Goal: Information Seeking & Learning: Check status

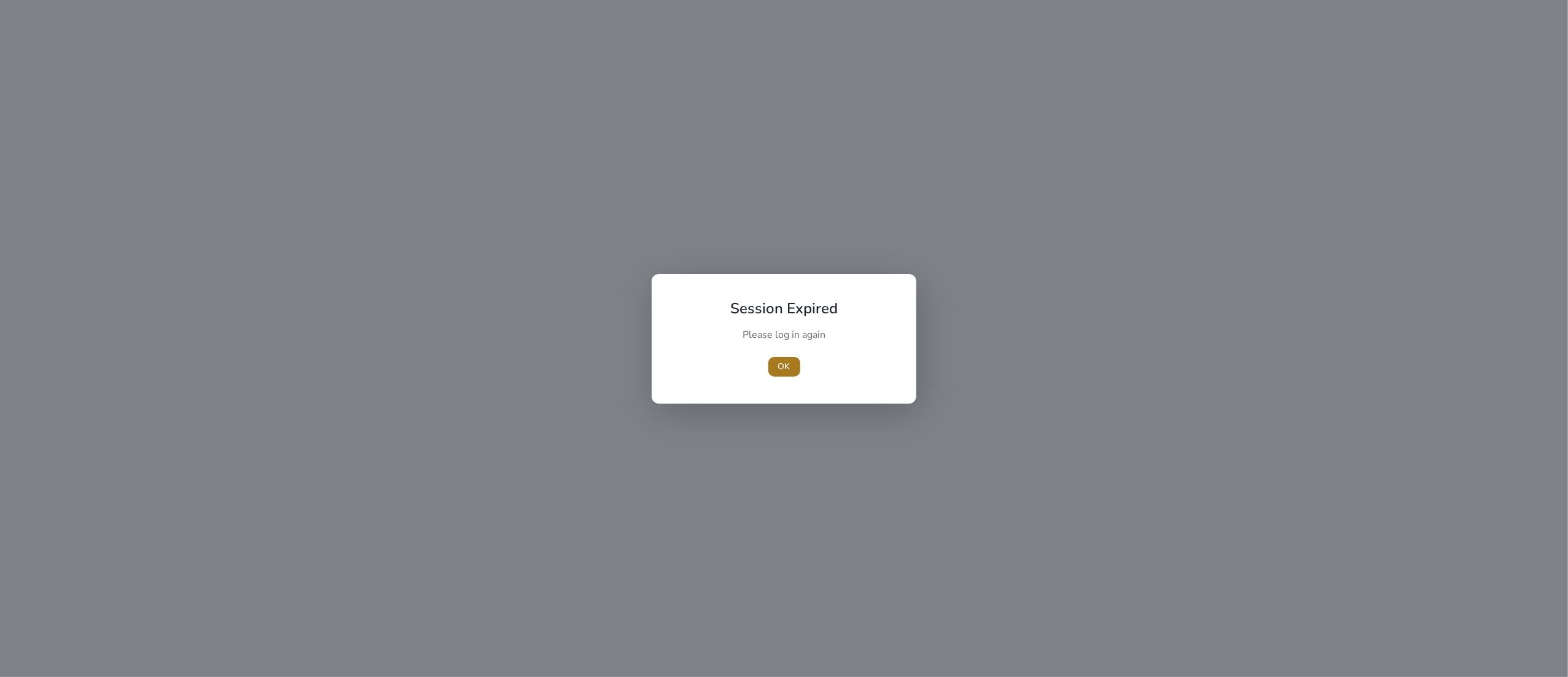
click at [779, 361] on span "OK" at bounding box center [784, 366] width 12 height 13
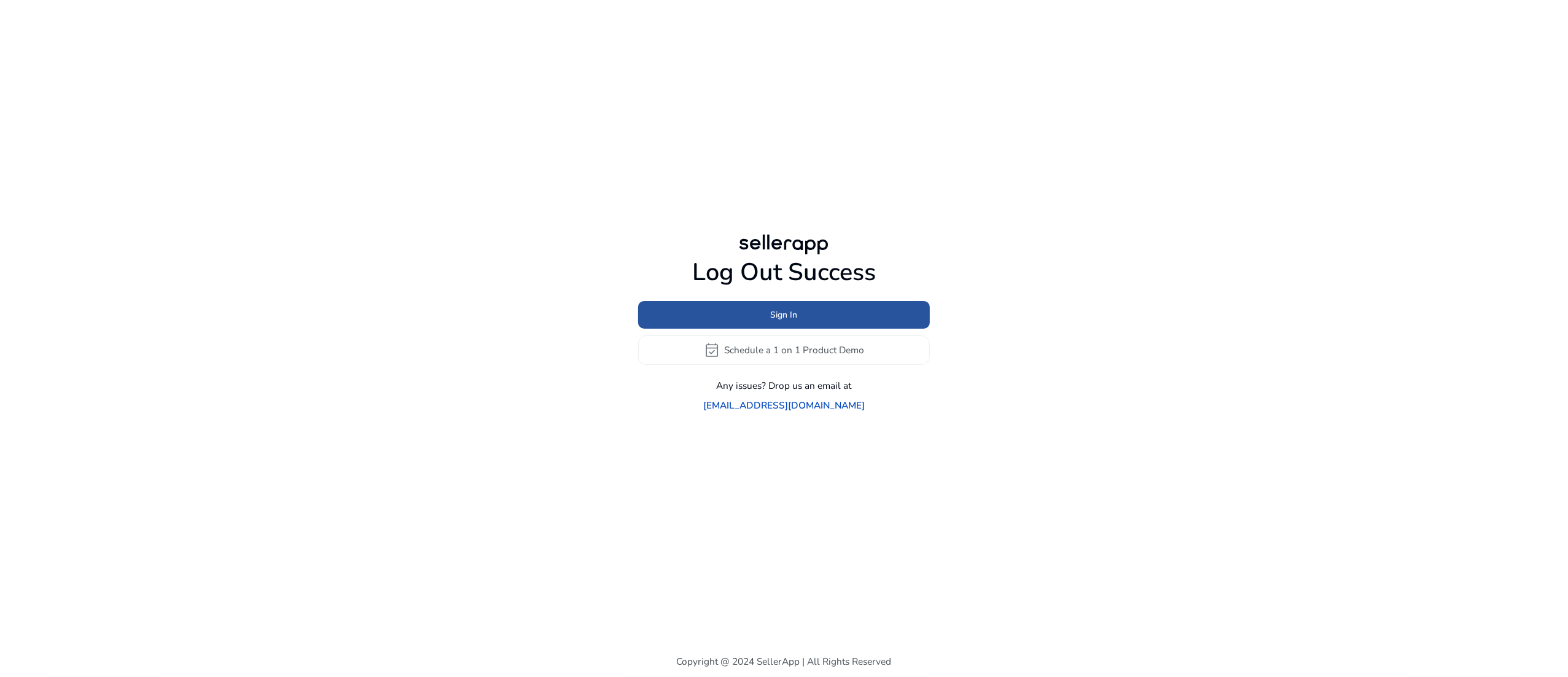
click at [792, 321] on span "Sign In" at bounding box center [784, 315] width 27 height 13
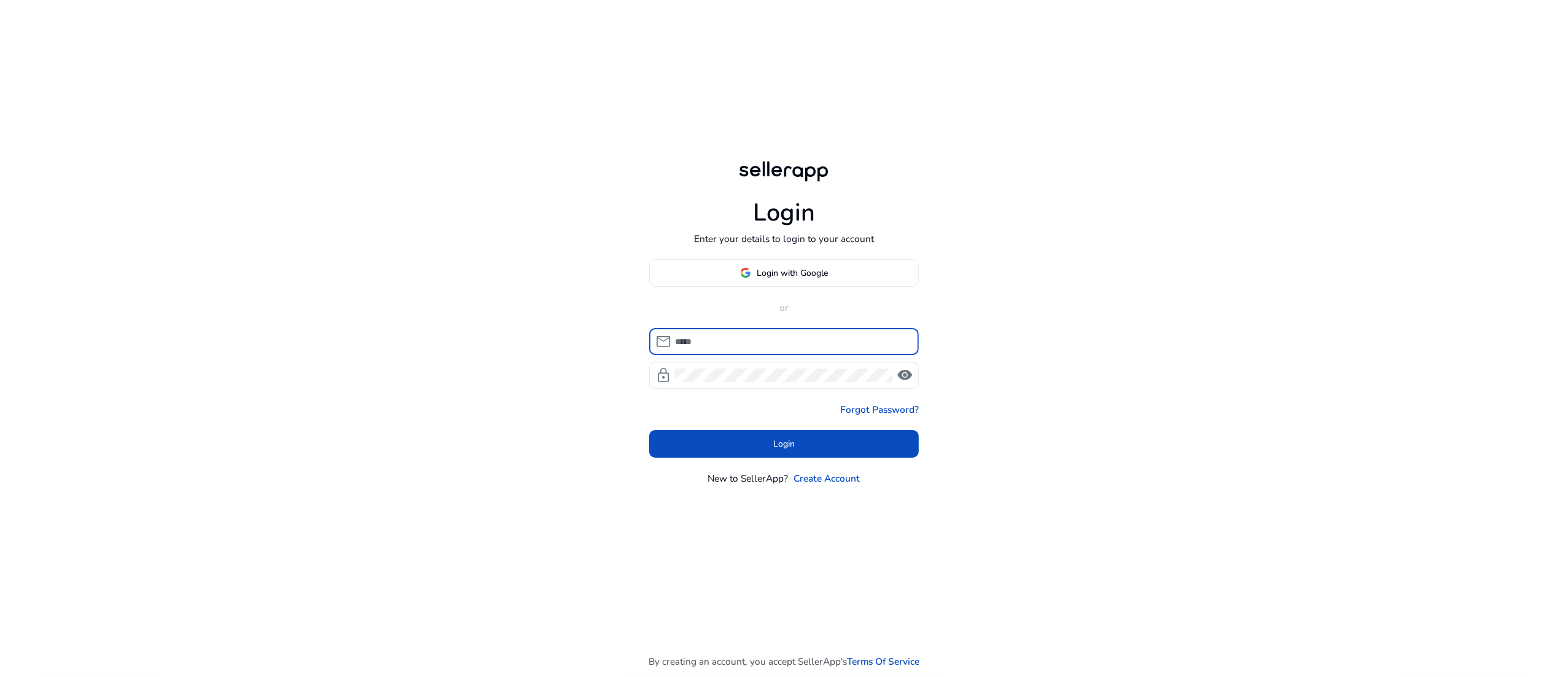
type input "**********"
click at [784, 439] on span "Login" at bounding box center [784, 443] width 22 height 13
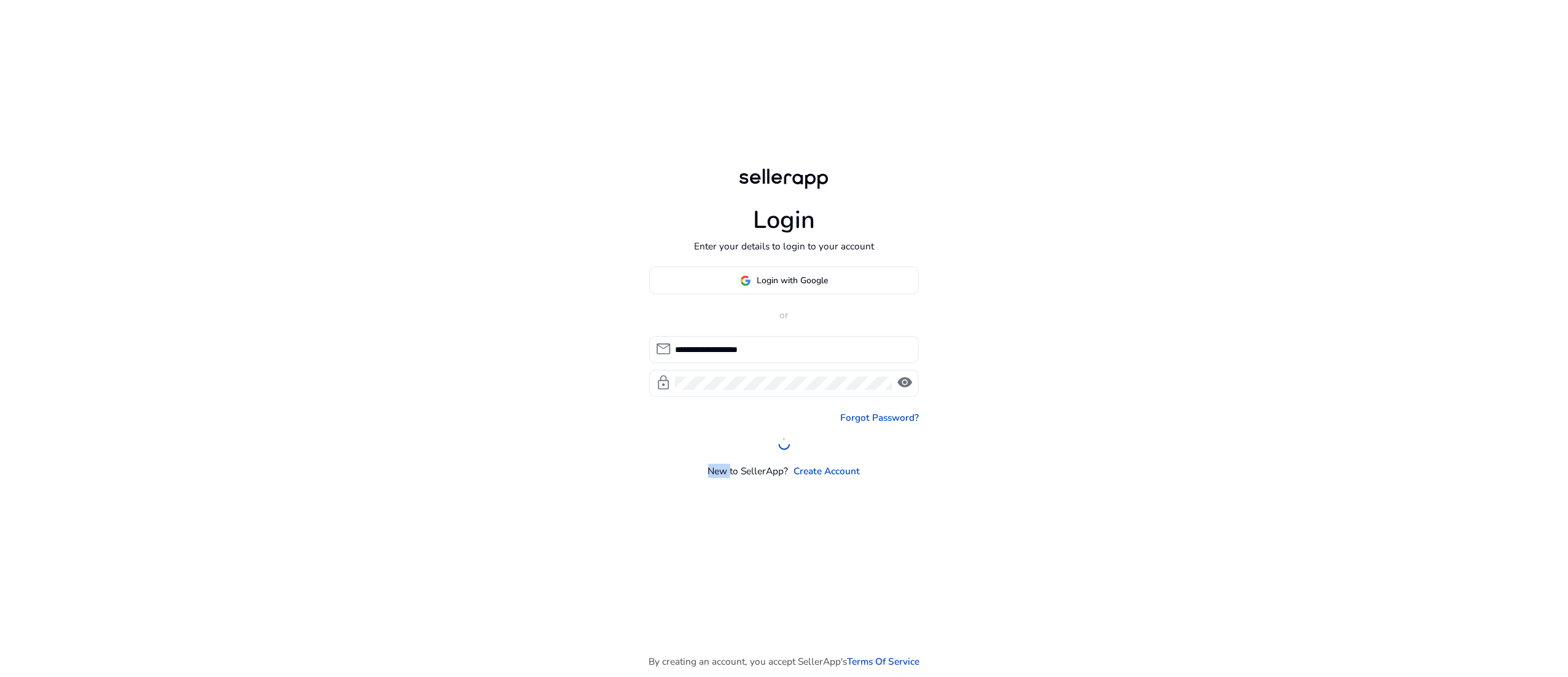
click at [784, 439] on icon at bounding box center [783, 443] width 14 height 14
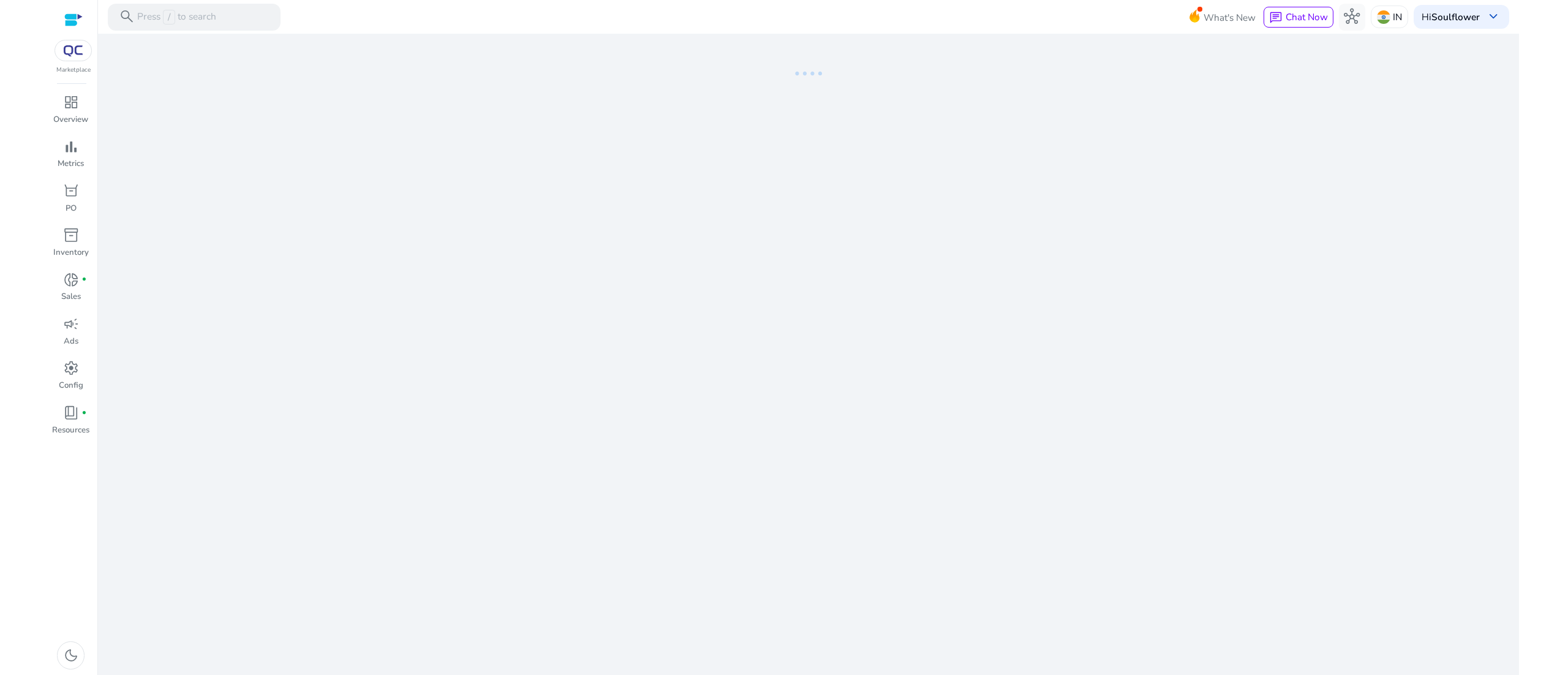
click at [782, 437] on body "We recommend switching to desktop view for the best experience. Marketplace das…" at bounding box center [784, 337] width 1470 height 675
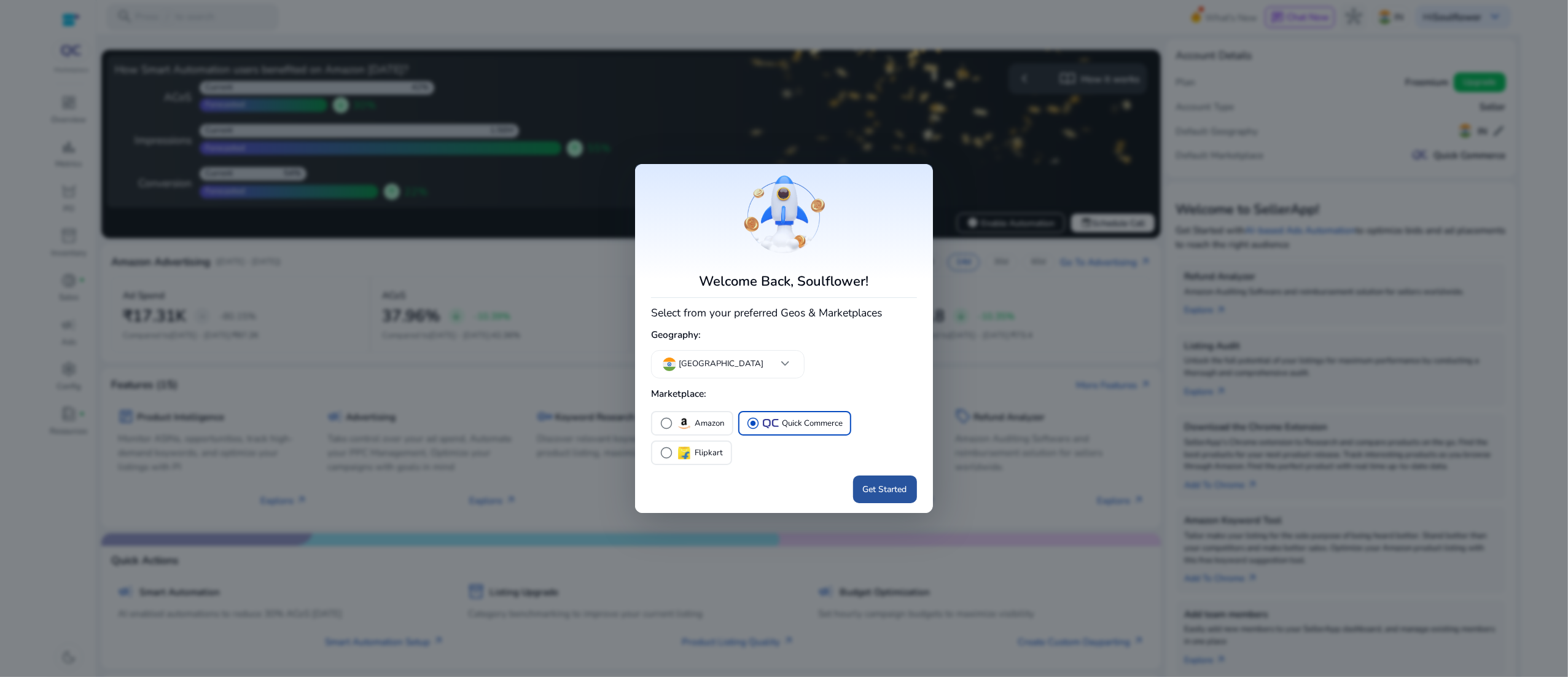
click at [878, 478] on span at bounding box center [885, 490] width 64 height 29
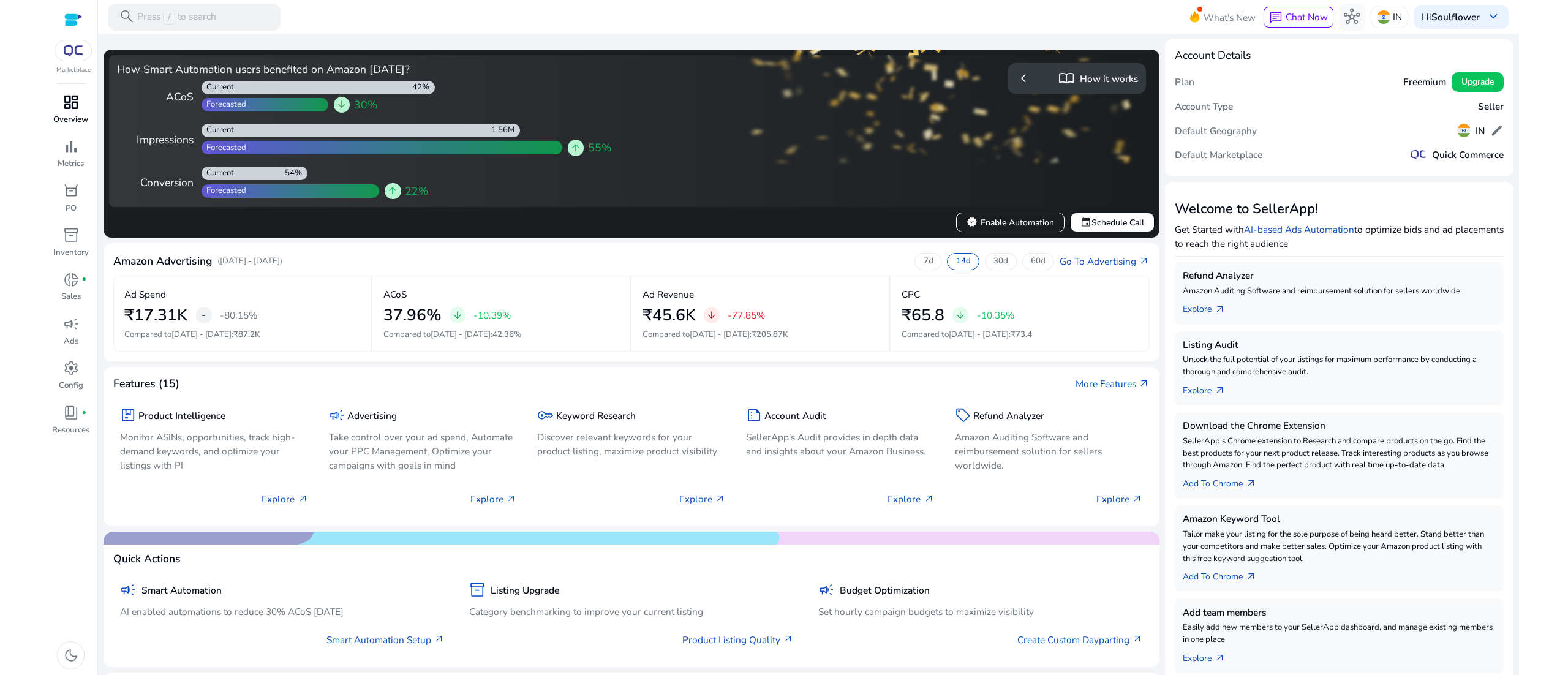
click at [85, 108] on div "dashboard" at bounding box center [70, 103] width 37 height 22
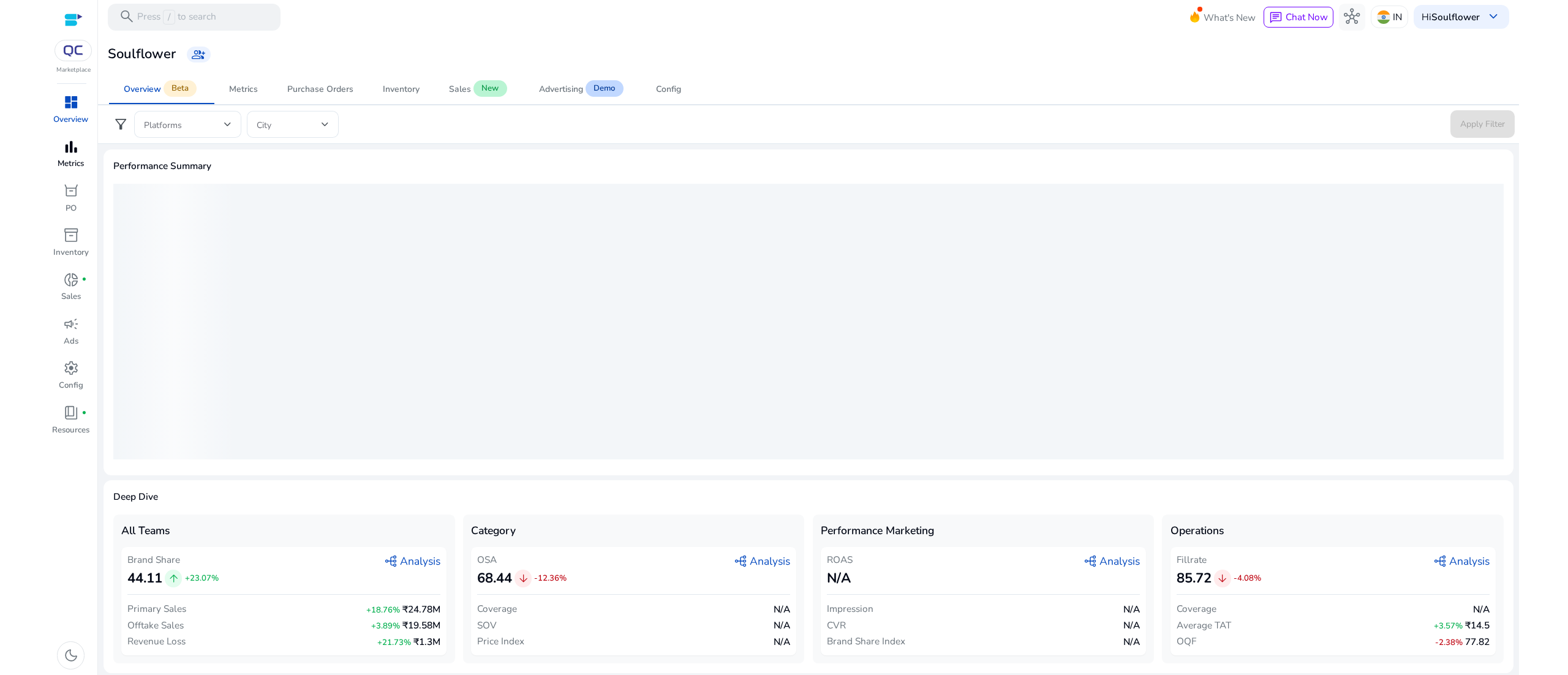
click at [74, 148] on span "bar_chart" at bounding box center [71, 147] width 16 height 16
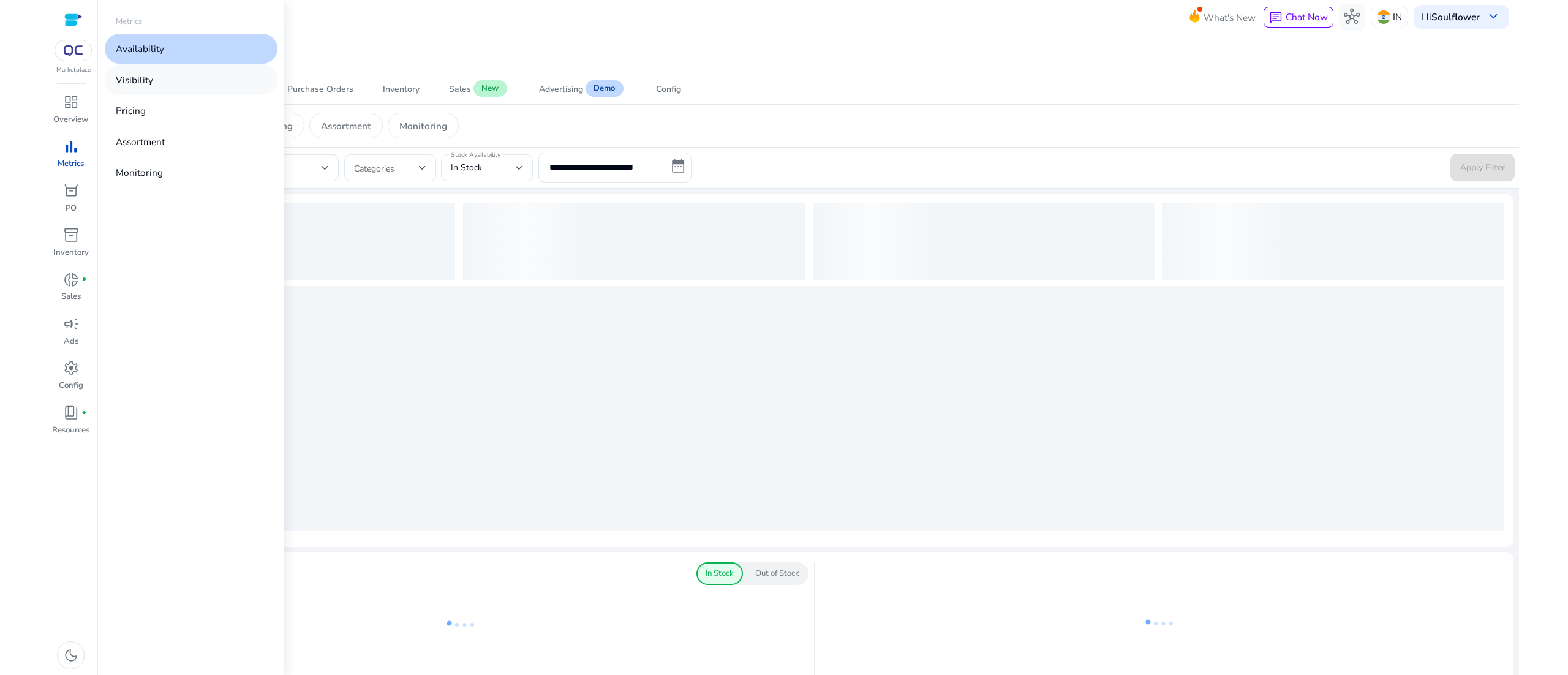
click at [137, 83] on p "Visibility" at bounding box center [134, 79] width 37 height 14
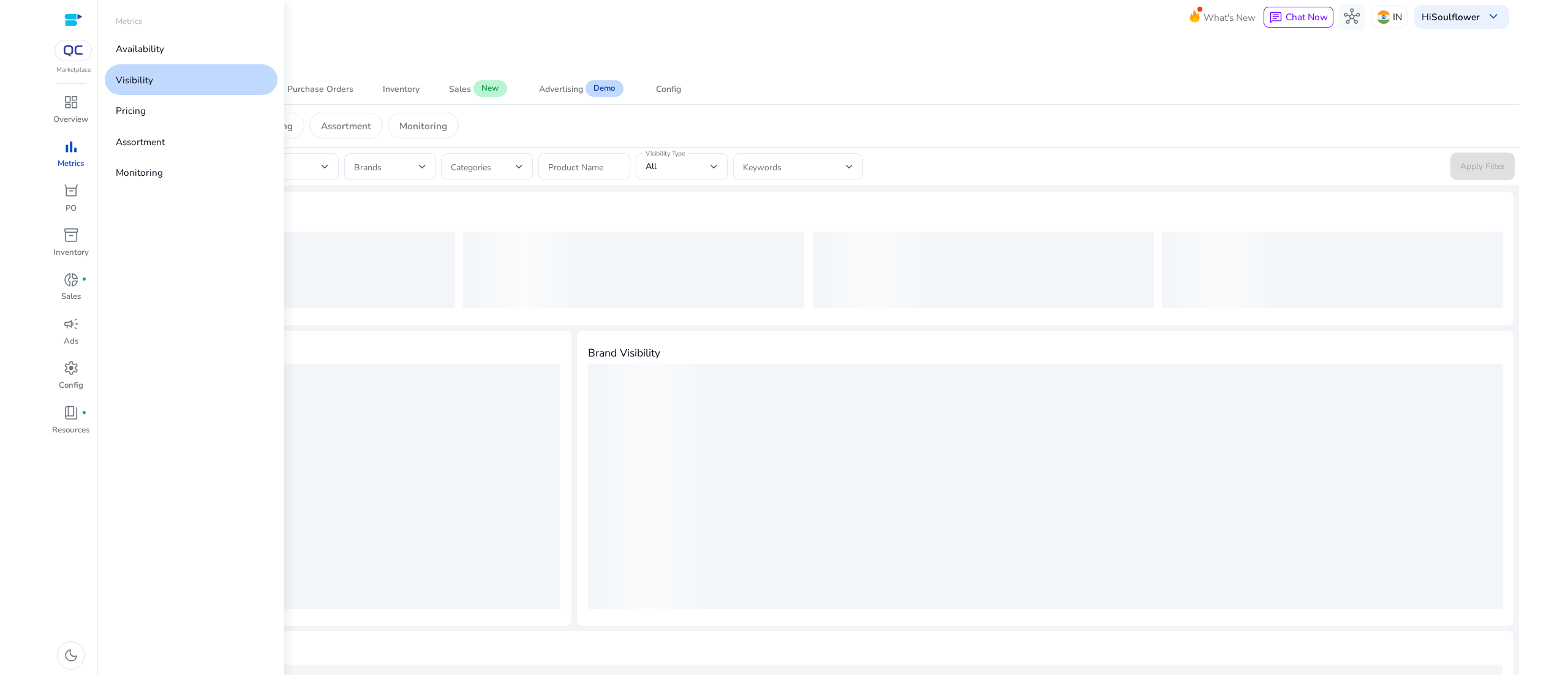
click at [137, 83] on p "Visibility" at bounding box center [134, 79] width 37 height 14
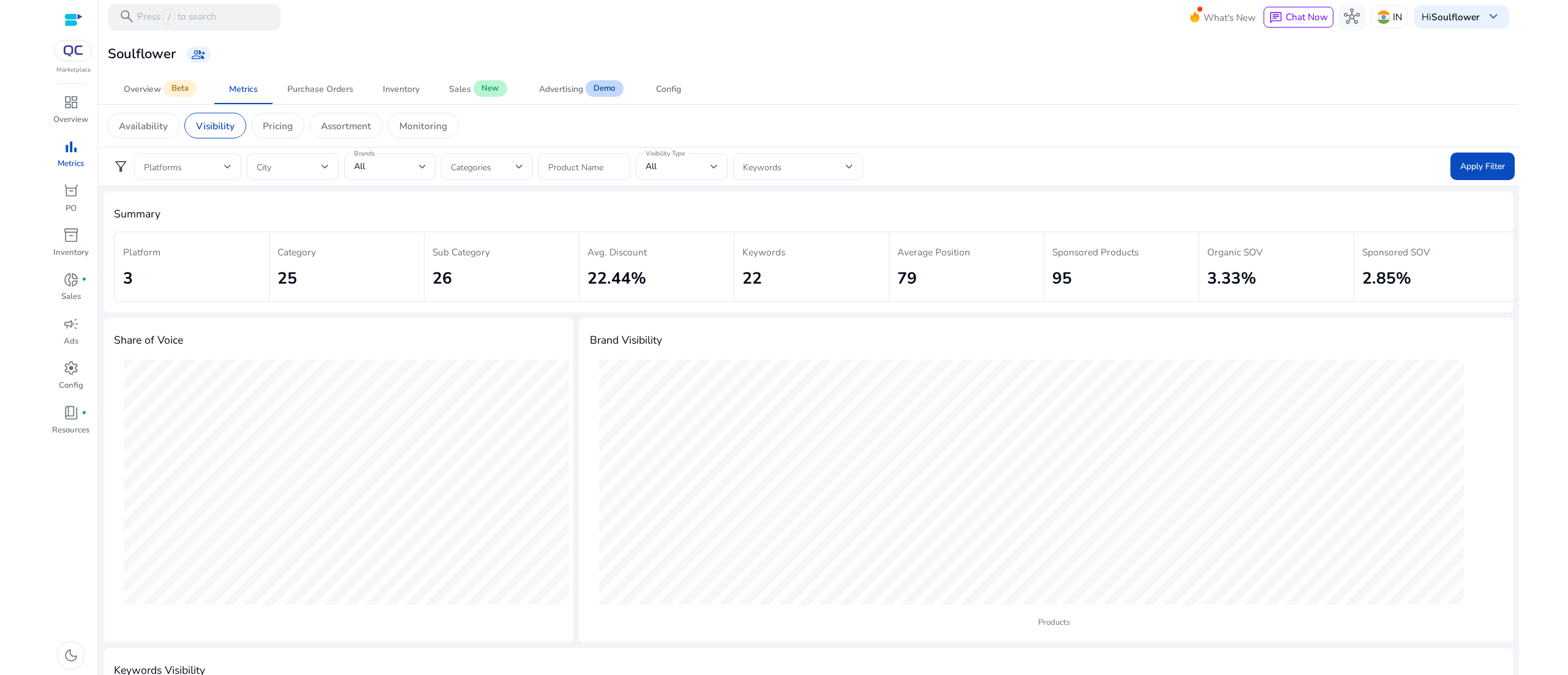
click at [199, 158] on div at bounding box center [188, 166] width 87 height 27
click at [146, 228] on mat-pseudo-checkbox at bounding box center [150, 230] width 11 height 11
click at [1033, 103] on div at bounding box center [784, 337] width 1568 height 675
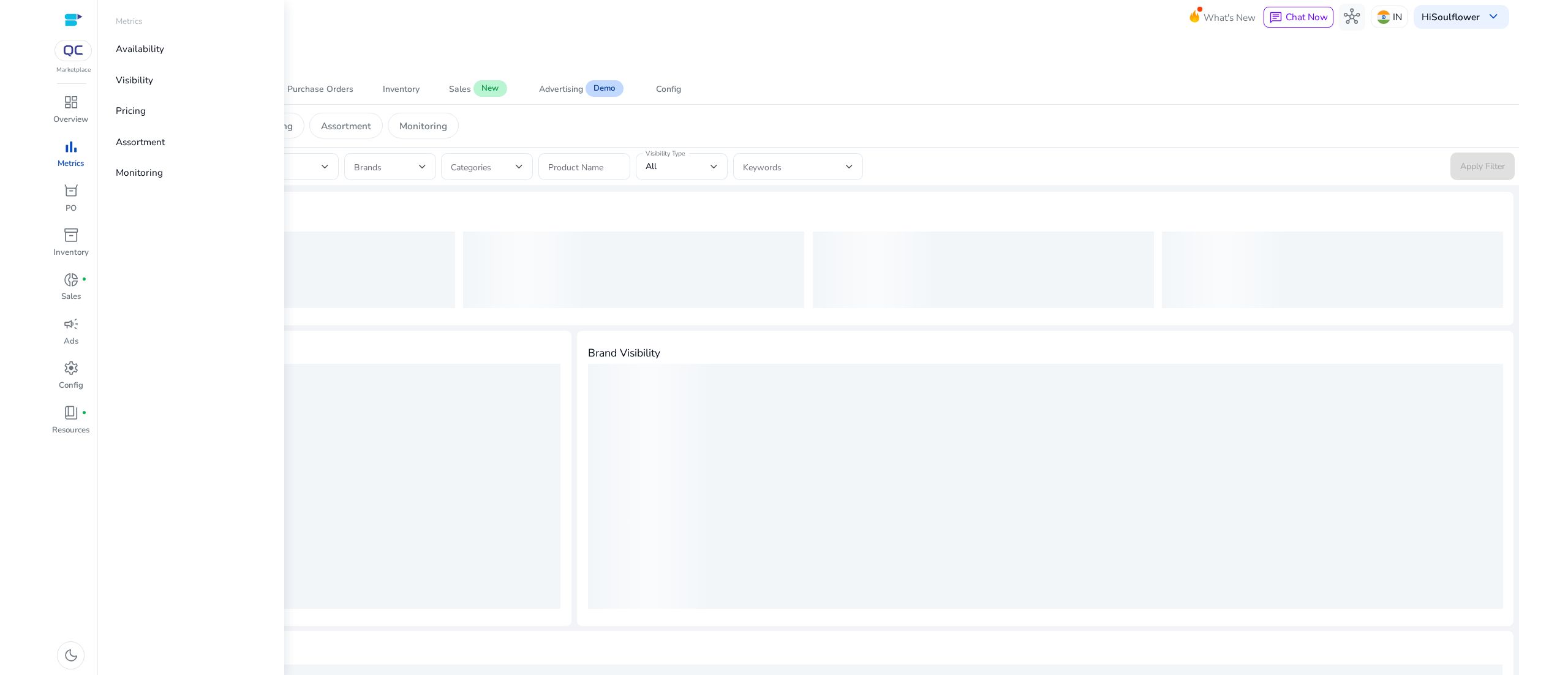
click at [67, 163] on p "Metrics" at bounding box center [70, 163] width 27 height 12
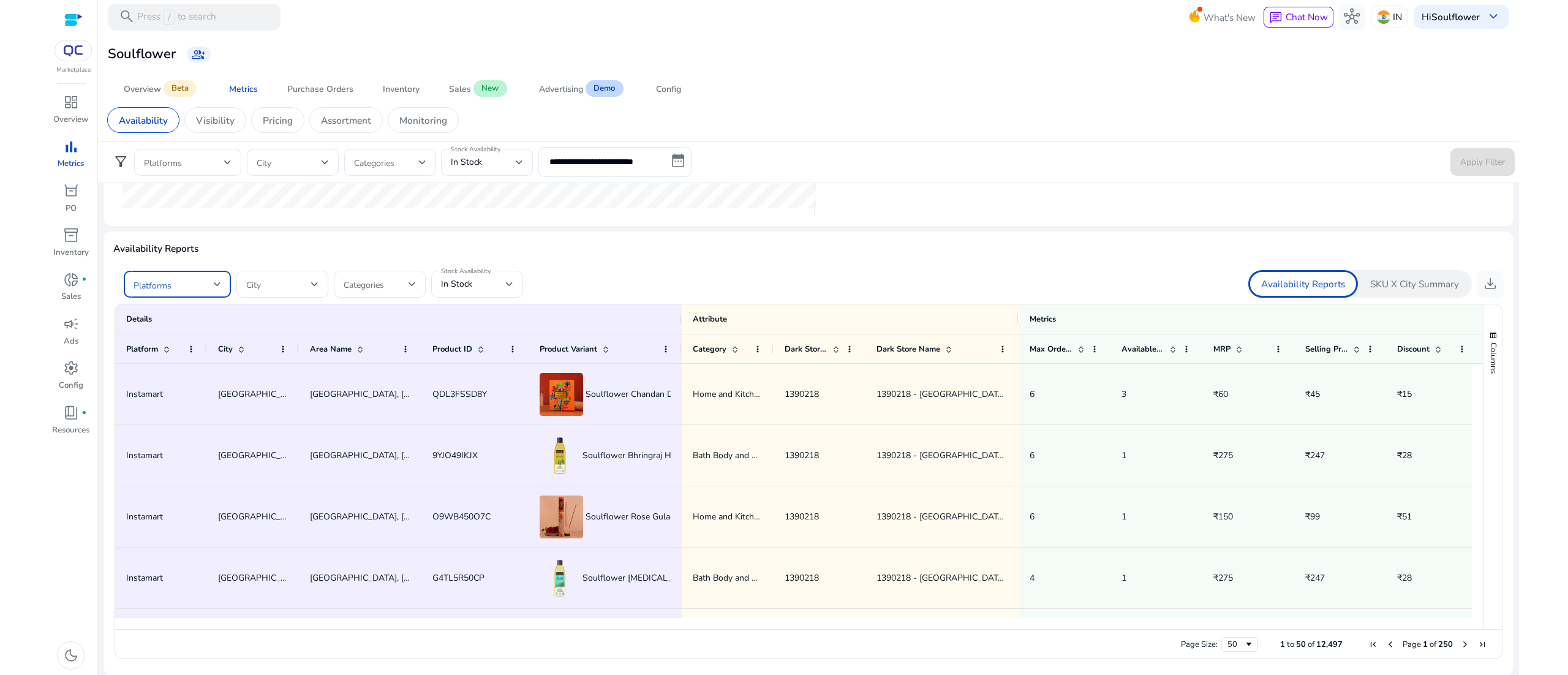
click at [188, 285] on span at bounding box center [173, 284] width 80 height 14
click at [174, 343] on div "Instamart" at bounding box center [182, 346] width 56 height 14
click at [726, 283] on div at bounding box center [784, 337] width 1568 height 675
click at [1486, 289] on span "download" at bounding box center [1490, 284] width 16 height 16
click at [219, 293] on div "Instamart" at bounding box center [177, 284] width 87 height 27
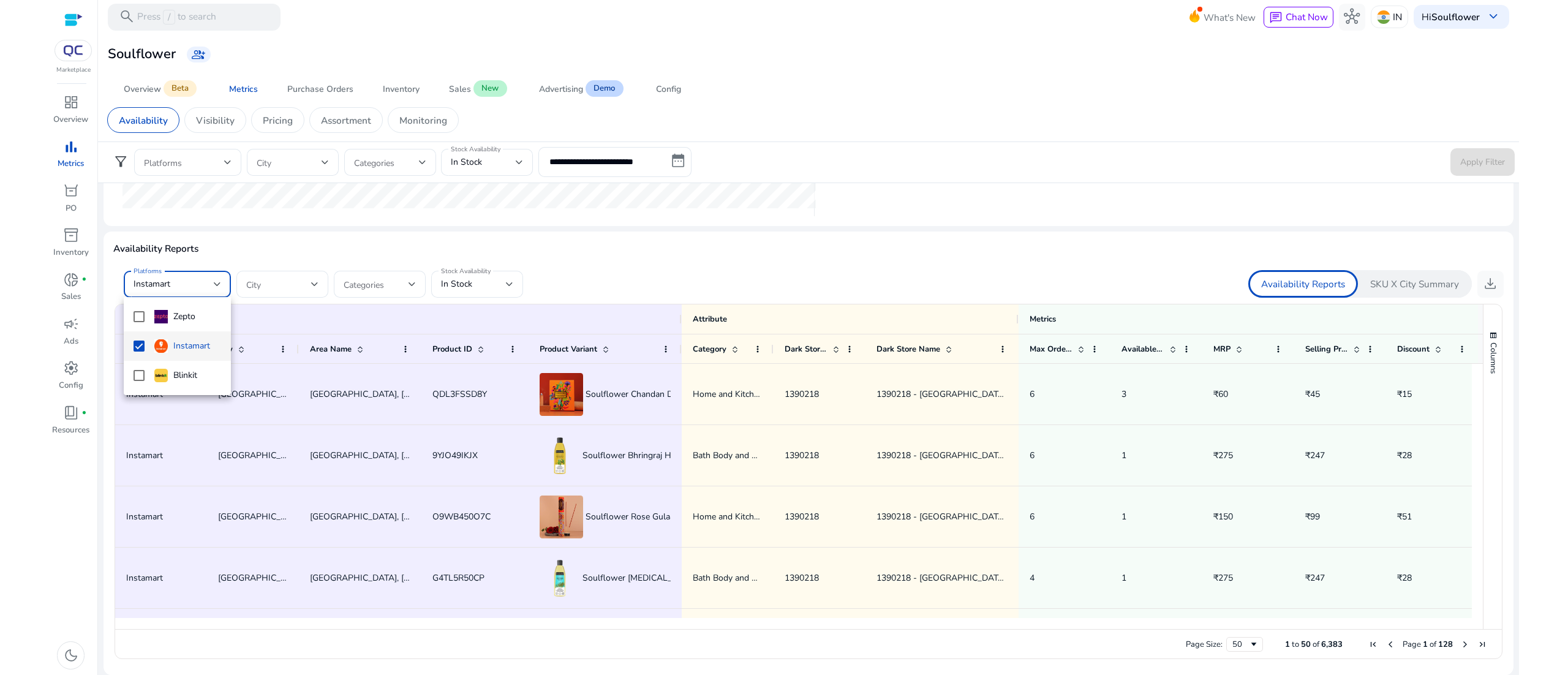
click at [461, 249] on div at bounding box center [784, 337] width 1568 height 675
click at [516, 169] on div at bounding box center [519, 162] width 7 height 15
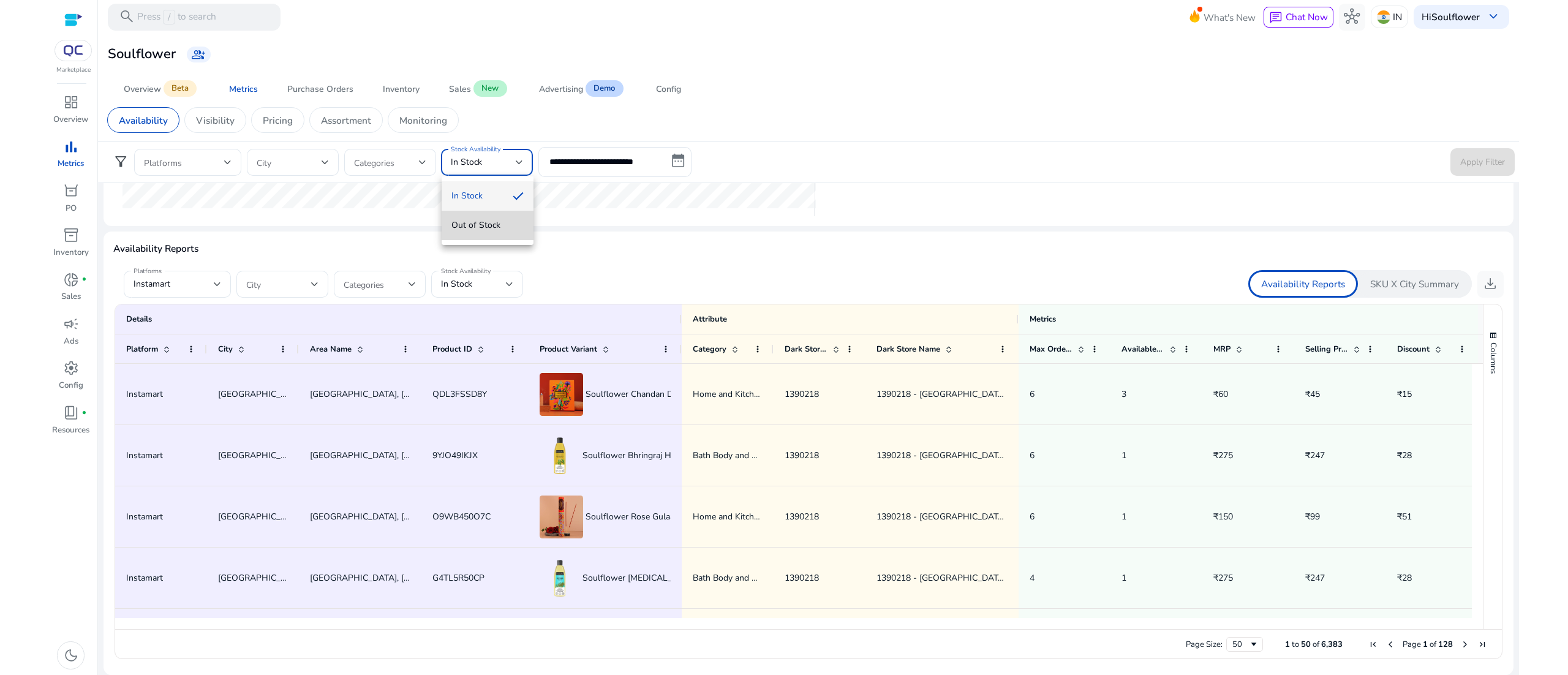
click at [495, 216] on mat-option "Out of Stock" at bounding box center [488, 226] width 92 height 29
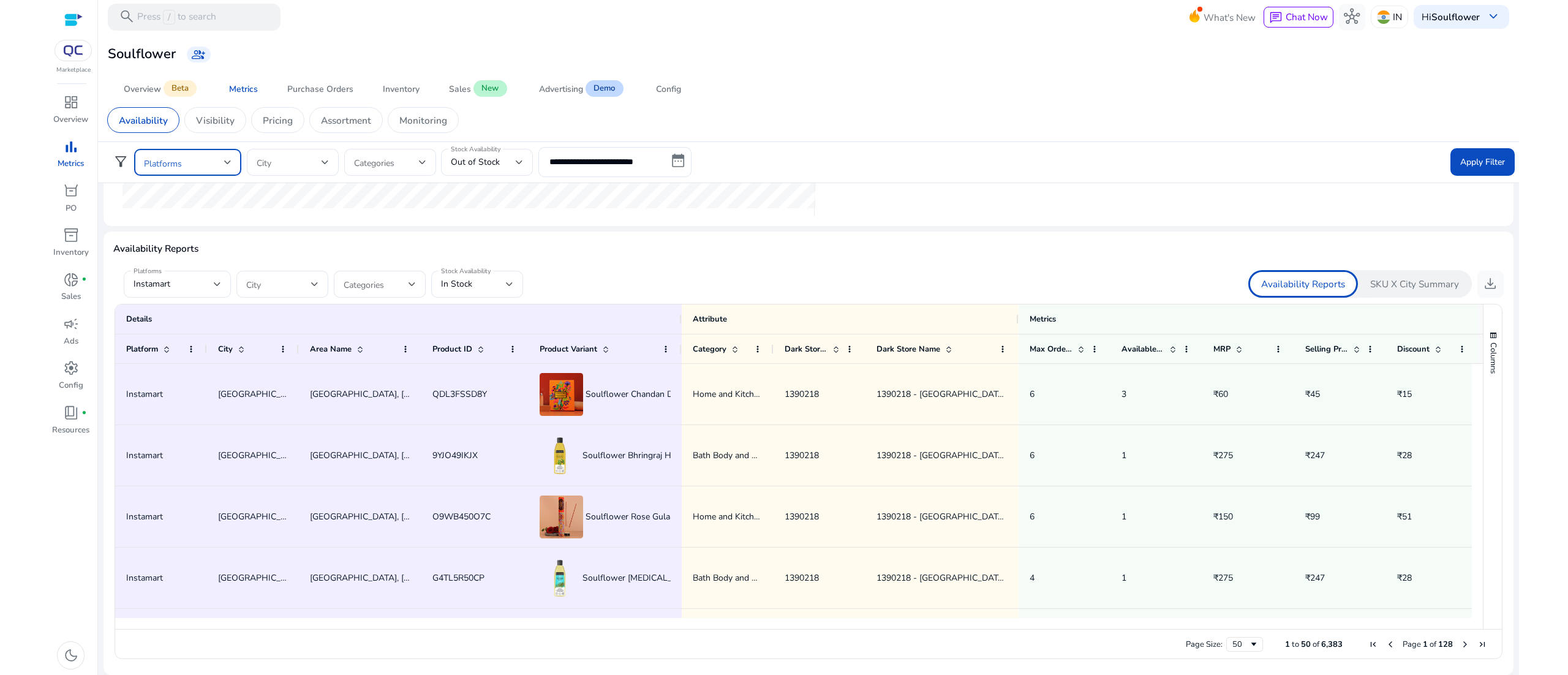
click at [183, 168] on span at bounding box center [184, 162] width 80 height 14
click at [143, 217] on mat-option "Instamart" at bounding box center [188, 226] width 108 height 29
click at [386, 188] on div at bounding box center [784, 337] width 1568 height 675
click at [1475, 158] on span "Apply Filter" at bounding box center [1482, 162] width 44 height 13
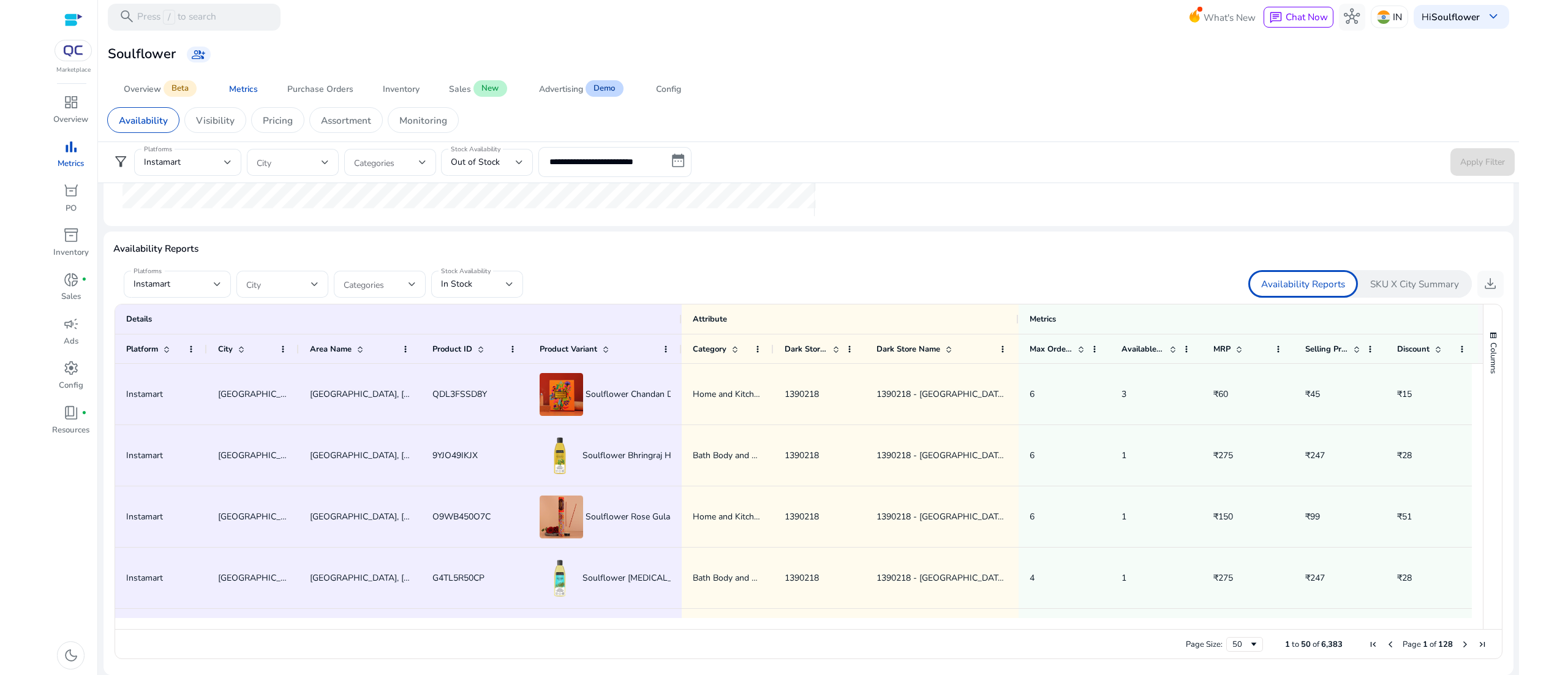
scroll to position [576, 0]
